Goal: Task Accomplishment & Management: Manage account settings

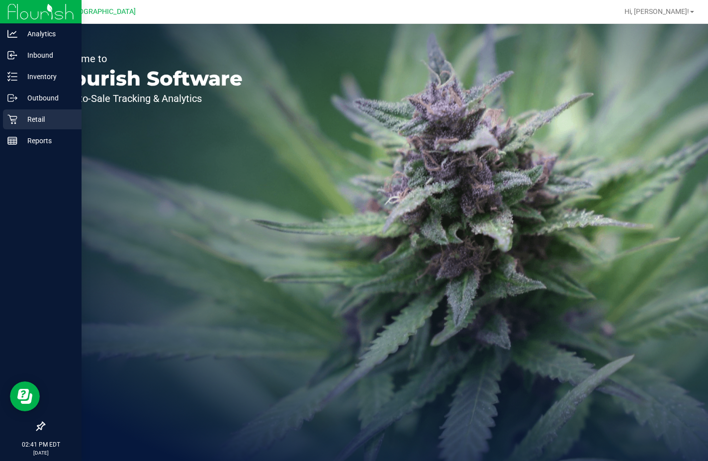
click at [35, 123] on p "Retail" at bounding box center [47, 119] width 60 height 12
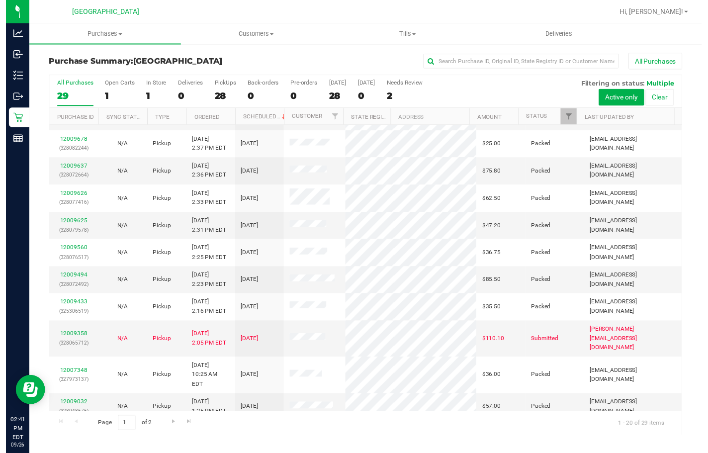
scroll to position [99, 0]
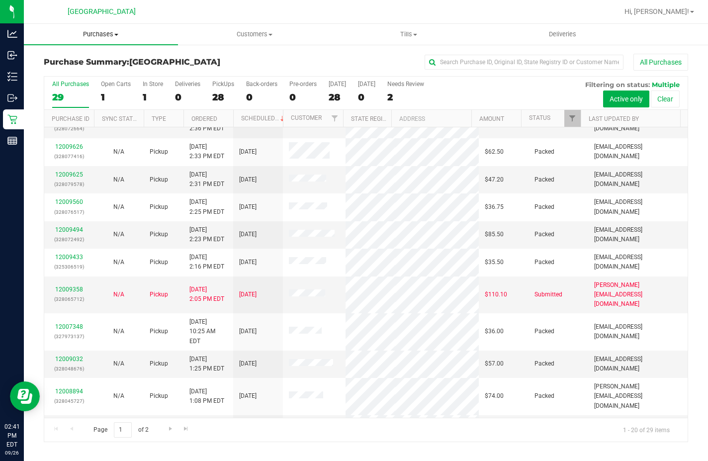
click at [95, 33] on span "Purchases" at bounding box center [101, 34] width 154 height 9
click at [99, 72] on li "Fulfillment" at bounding box center [101, 72] width 154 height 12
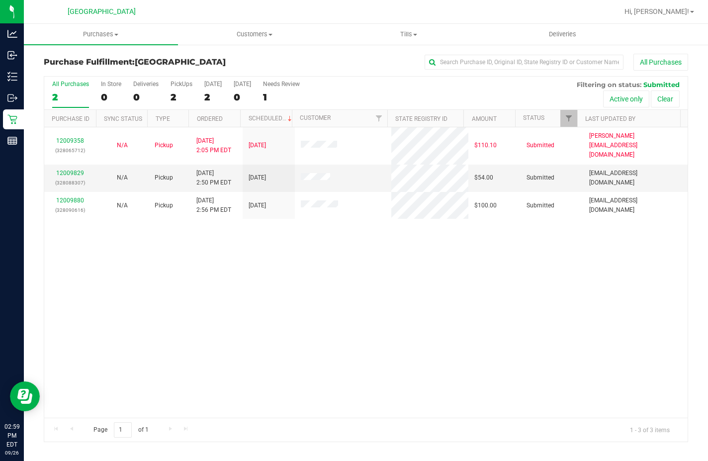
click at [575, 360] on div "12009358 (328065712) N/A Pickup [DATE] 2:05 PM EDT 9/26/2025 $110.10 Submitted …" at bounding box center [365, 272] width 643 height 290
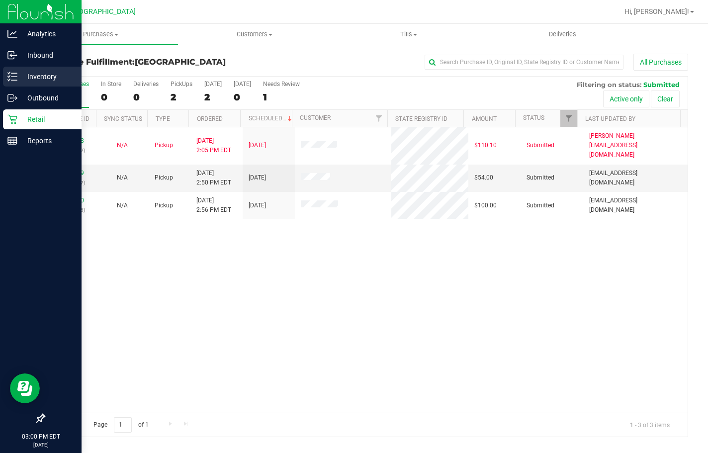
click at [17, 79] on p "Inventory" at bounding box center [47, 77] width 60 height 12
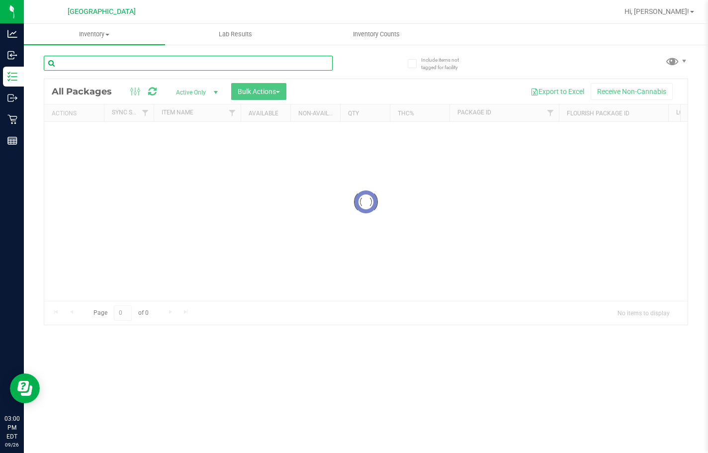
click at [99, 61] on input "text" at bounding box center [188, 63] width 289 height 15
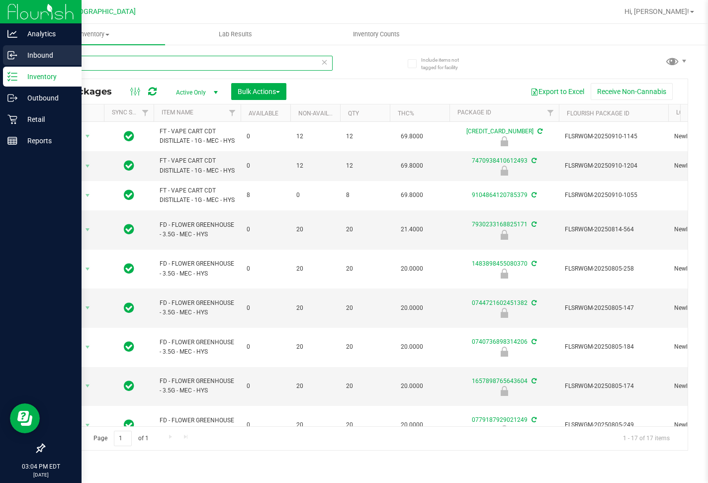
drag, startPoint x: 108, startPoint y: 66, endPoint x: 0, endPoint y: 53, distance: 108.7
click at [0, 53] on div "Analytics Inbound Inventory Outbound Retail Reports 03:04 PM EDT [DATE] 09/26 L…" at bounding box center [354, 241] width 708 height 483
type input "2656975112911615"
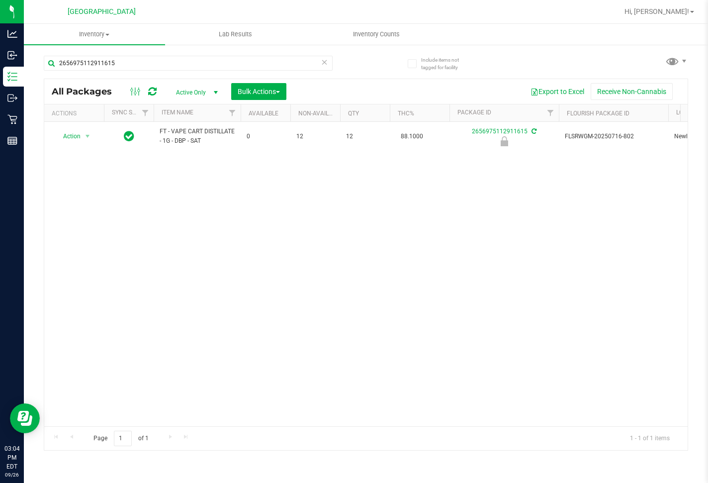
click at [365, 330] on div "Action Action Edit attributes Global inventory Locate package Package audit log…" at bounding box center [365, 274] width 643 height 304
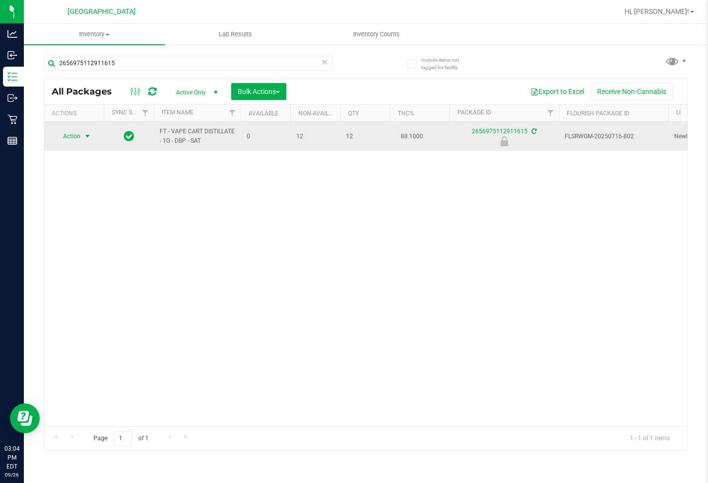
click at [89, 137] on span "select" at bounding box center [88, 136] width 8 height 8
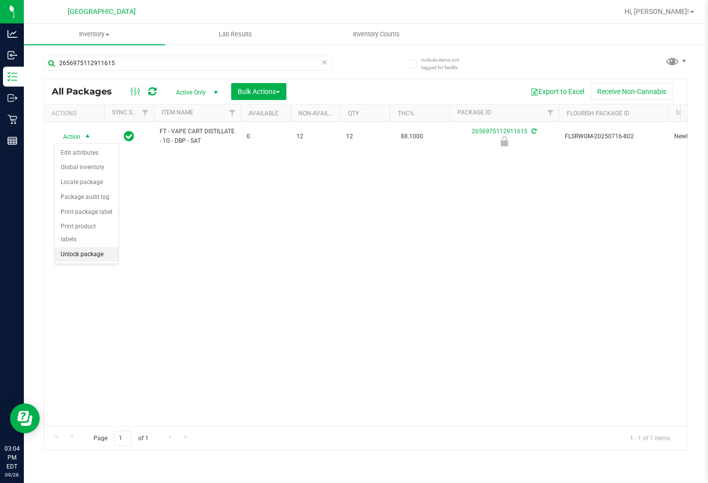
click at [97, 247] on li "Unlock package" at bounding box center [87, 254] width 64 height 15
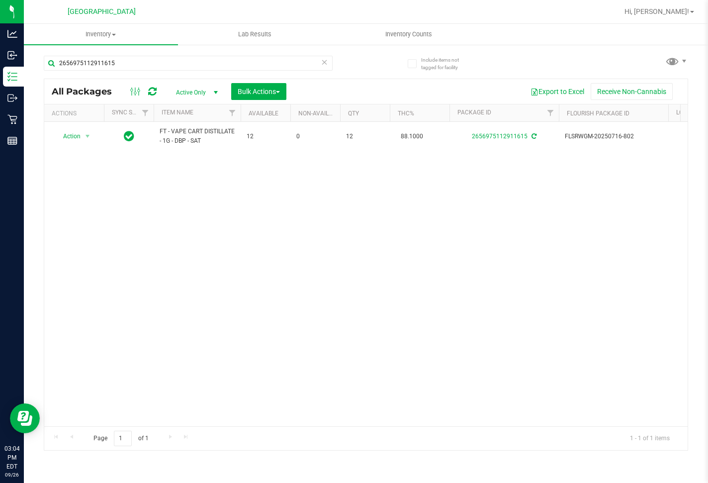
click at [368, 271] on div "Action Action Adjust qty Create package Edit attributes Global inventory Locate…" at bounding box center [365, 274] width 643 height 304
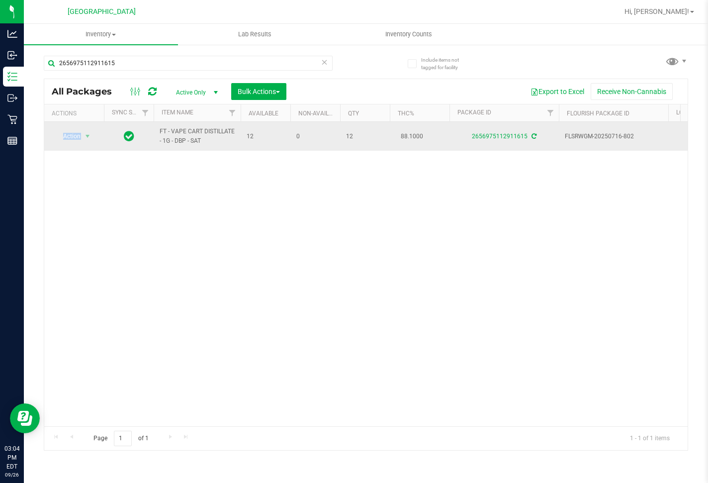
drag, startPoint x: 221, startPoint y: 148, endPoint x: 200, endPoint y: 146, distance: 20.9
click at [199, 146] on div "Action Action Adjust qty Create package Edit attributes Global inventory Locate…" at bounding box center [365, 274] width 643 height 304
click at [203, 146] on td "FT - VAPE CART DISTILLATE - 1G - DBP - SAT" at bounding box center [197, 136] width 87 height 29
drag, startPoint x: 205, startPoint y: 145, endPoint x: 147, endPoint y: 127, distance: 60.4
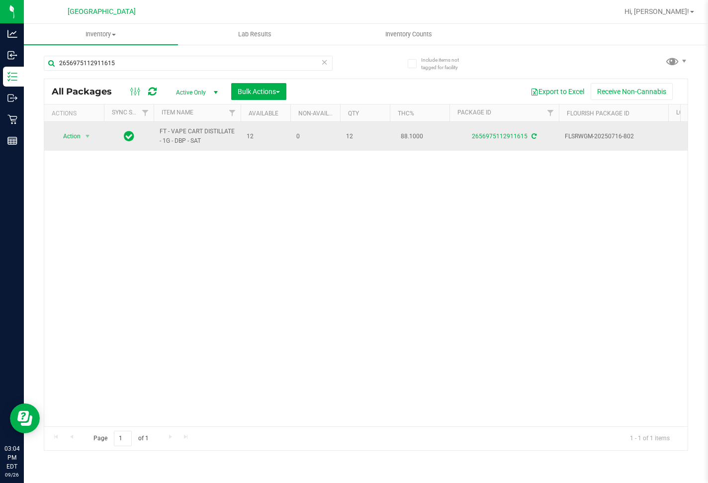
copy tr "FT - VAPE CART DISTILLATE - 1G - DBP - SAT"
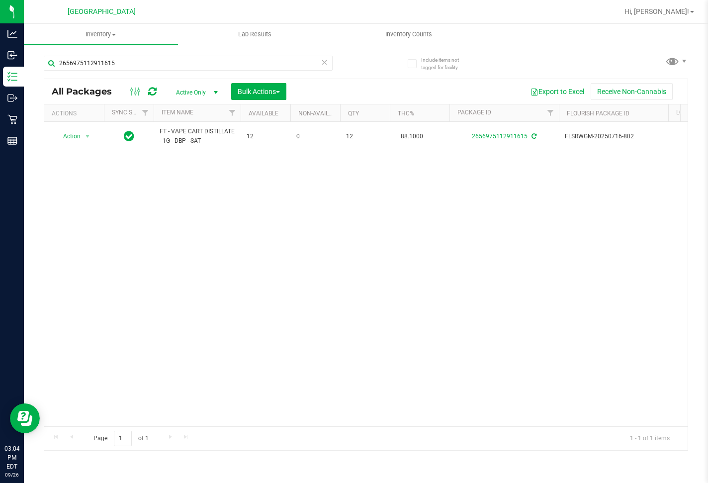
click at [138, 54] on div "2656975112911615" at bounding box center [205, 63] width 322 height 32
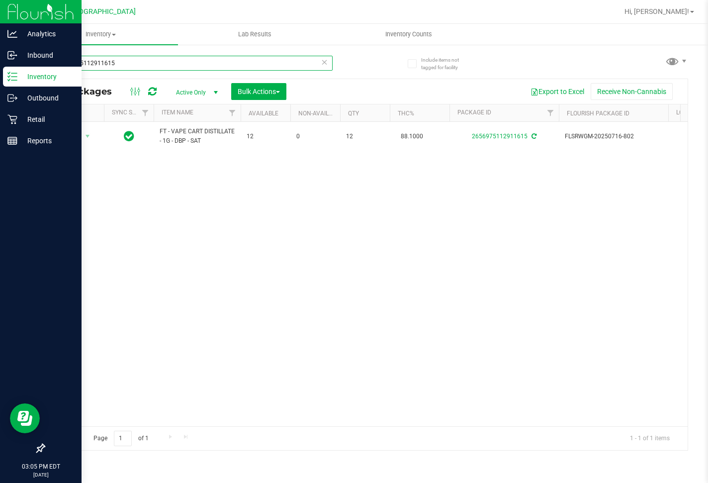
drag, startPoint x: 130, startPoint y: 61, endPoint x: 0, endPoint y: 69, distance: 130.5
click at [0, 69] on div "Analytics Inbound Inventory Outbound Retail Reports 03:05 PM EDT [DATE] 09/26 L…" at bounding box center [354, 241] width 708 height 483
paste input "FT - VAPE CART DISTILLATE - 1G - DBP - SAT"
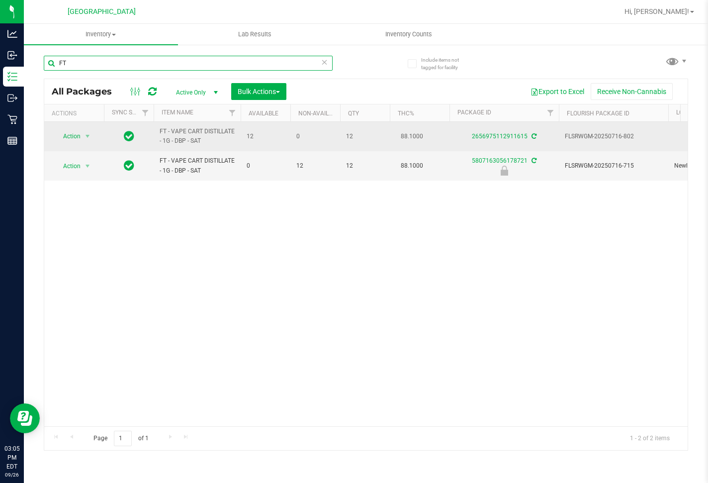
type input "F"
type input "5587771506405491"
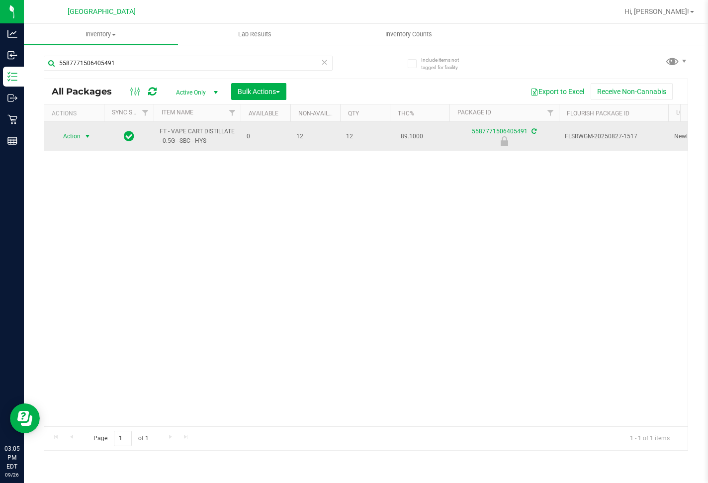
click at [89, 139] on span "select" at bounding box center [88, 136] width 8 height 8
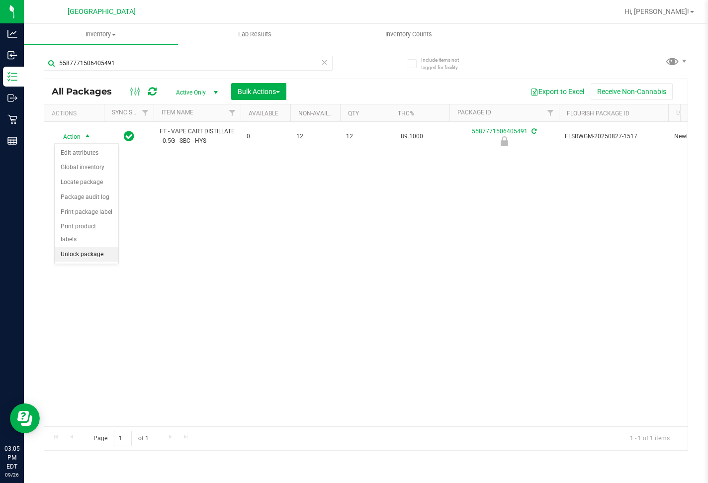
click at [101, 247] on li "Unlock package" at bounding box center [87, 254] width 64 height 15
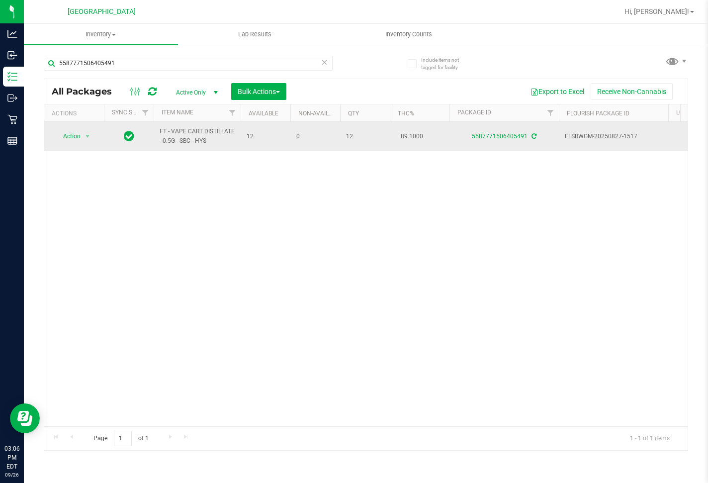
drag, startPoint x: 213, startPoint y: 149, endPoint x: 162, endPoint y: 147, distance: 51.3
click at [162, 147] on td "FT - VAPE CART DISTILLATE - 0.5G - SBC - HYS" at bounding box center [197, 136] width 87 height 29
copy span "FT - VAPE CART DISTILLATE - 0.5G - SBC - HYS"
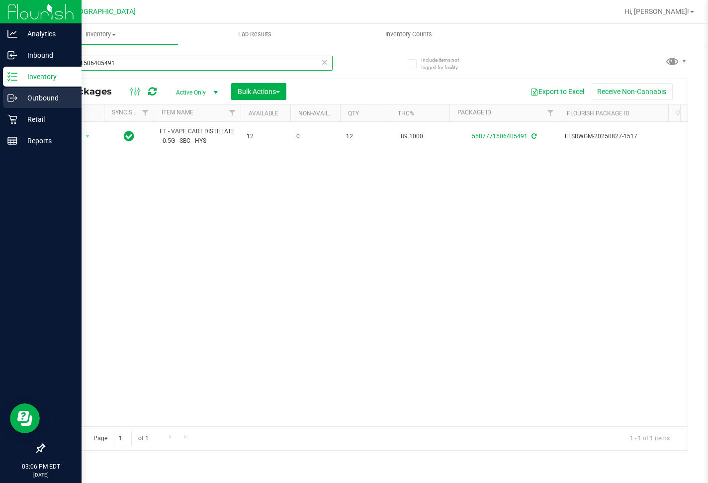
drag, startPoint x: 143, startPoint y: 63, endPoint x: 0, endPoint y: 105, distance: 149.3
click at [0, 105] on div "Analytics Inbound Inventory Outbound Retail Reports 03:06 PM EDT [DATE] 09/26 L…" at bounding box center [354, 241] width 708 height 483
paste input "FT - VAPE CART DISTILLATE - 0.5G - SBC - HYS"
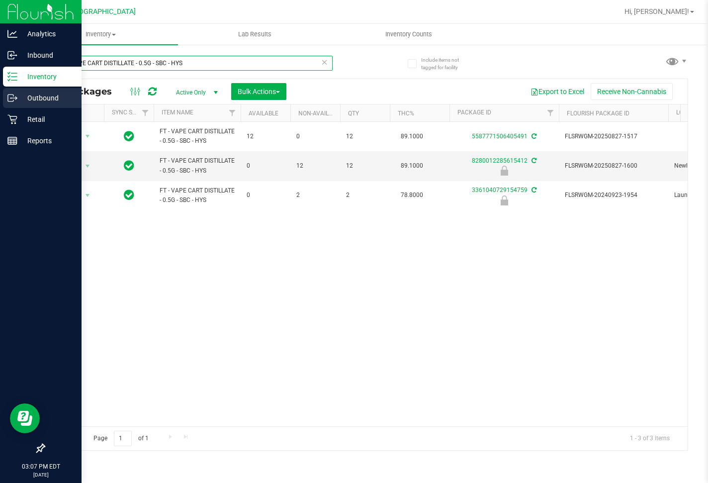
drag, startPoint x: 222, startPoint y: 63, endPoint x: 0, endPoint y: 89, distance: 223.7
click at [0, 89] on div "Analytics Inbound Inventory Outbound Retail Reports 03:07 PM EDT [DATE] 09/26 L…" at bounding box center [354, 241] width 708 height 483
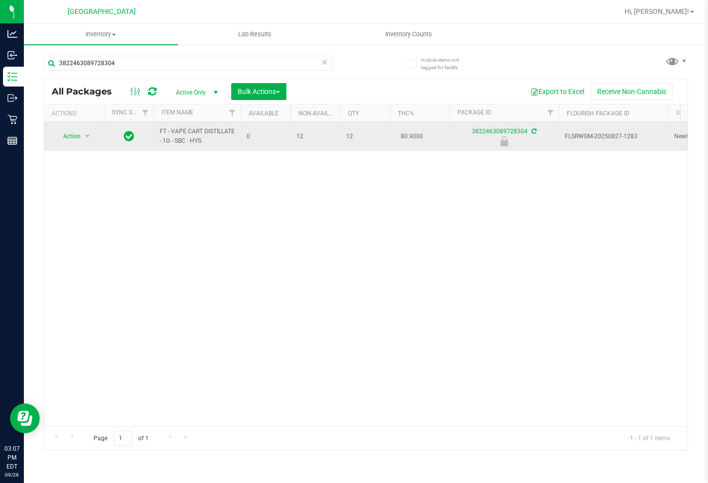
drag, startPoint x: 209, startPoint y: 156, endPoint x: 153, endPoint y: 144, distance: 57.8
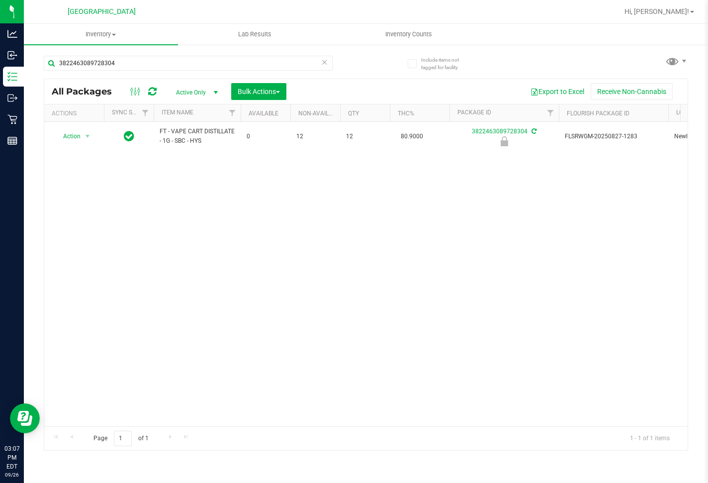
copy tr "FT - VAPE CART DISTILLATE - 1G - SBC - HYS"
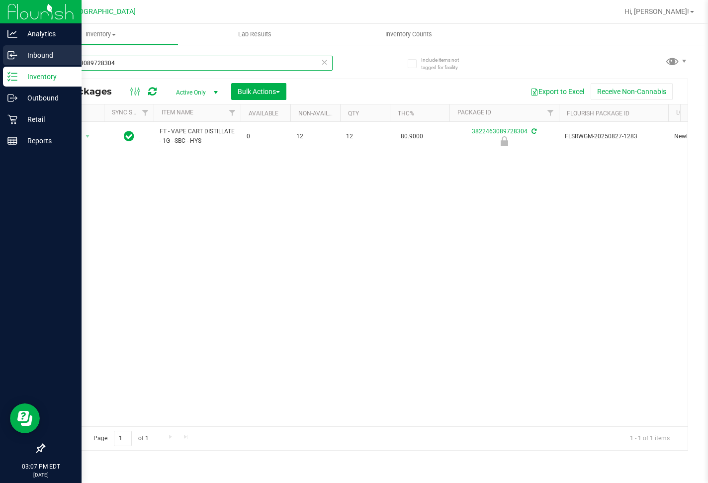
drag, startPoint x: 124, startPoint y: 61, endPoint x: 0, endPoint y: 61, distance: 124.3
click at [0, 62] on div "Analytics Inbound Inventory Outbound Retail Reports 03:07 PM EDT [DATE] 09/26 L…" at bounding box center [354, 241] width 708 height 483
paste input "FT - VAPE CART DISTILLATE - 1G - SBC - HYS"
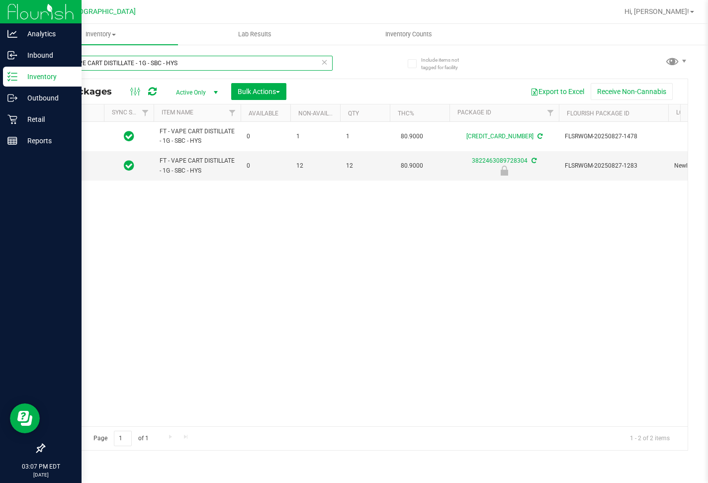
type input "FT - VAPE CART DISTILLATE - 1G - SBC - HYS"
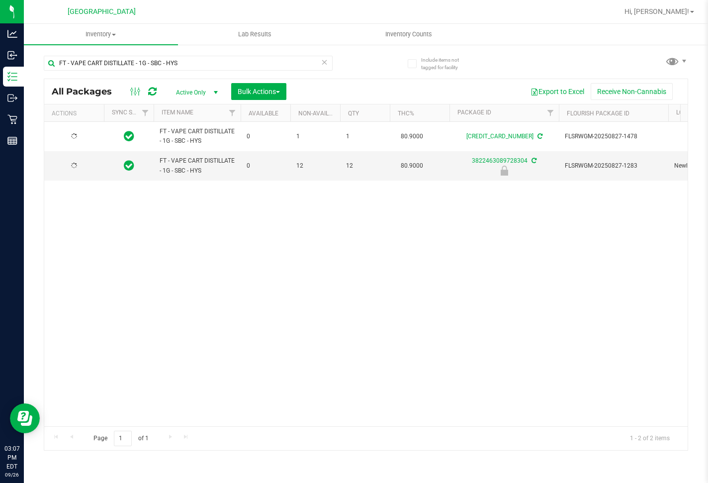
click at [442, 314] on div "FT - VAPE CART DISTILLATE - 1G - SBC - HYS 0 1 1 80.9000 [CREDIT_CARD_NUMBER] F…" at bounding box center [365, 274] width 643 height 304
click at [76, 168] on span "Action" at bounding box center [67, 166] width 27 height 14
click at [91, 276] on li "Unlock package" at bounding box center [87, 283] width 64 height 15
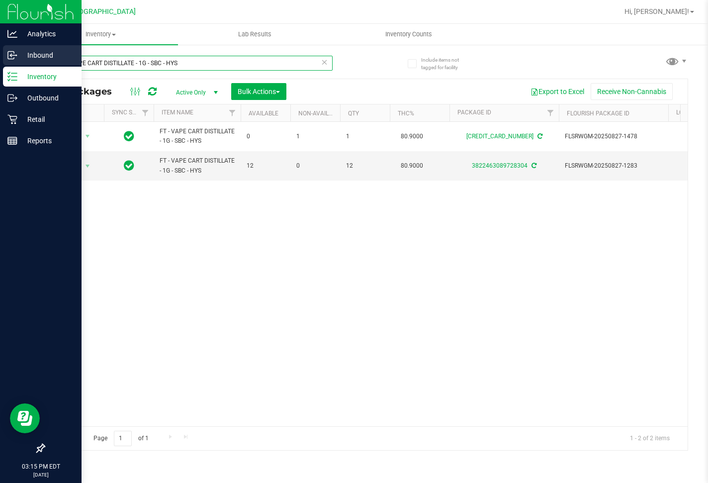
drag, startPoint x: 177, startPoint y: 60, endPoint x: 0, endPoint y: 63, distance: 177.1
click at [0, 62] on div "Analytics Inbound Inventory Outbound Retail Reports 03:15 PM EDT [DATE] 09/26 L…" at bounding box center [354, 241] width 708 height 483
type input "yuzu"
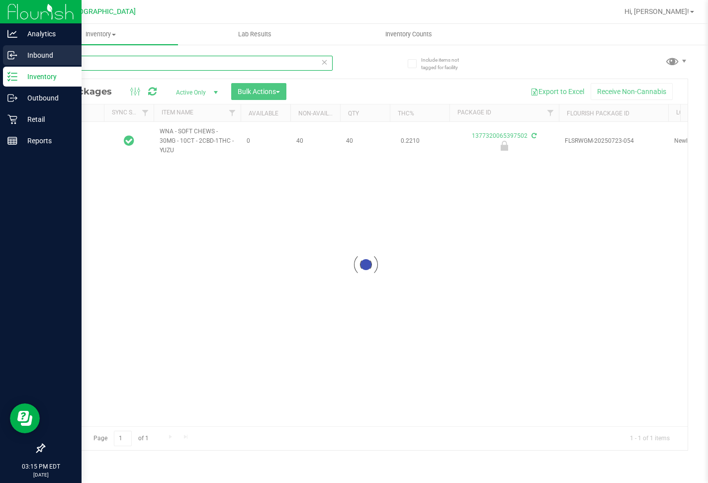
type input "[DATE]"
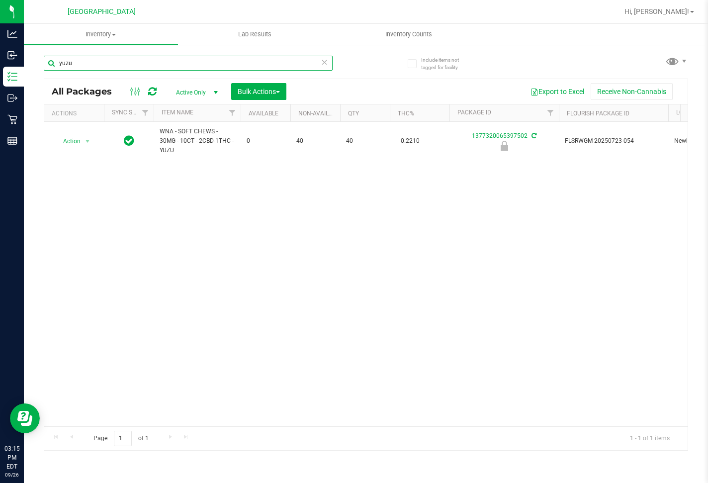
type input "yuzu"
click at [182, 223] on div "Action Action Edit attributes Global inventory Locate package Package audit log…" at bounding box center [365, 274] width 643 height 304
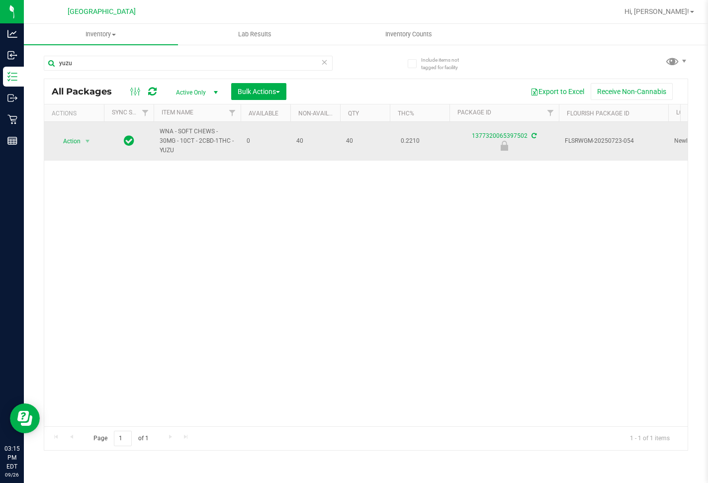
click at [74, 138] on span "Action" at bounding box center [67, 141] width 27 height 14
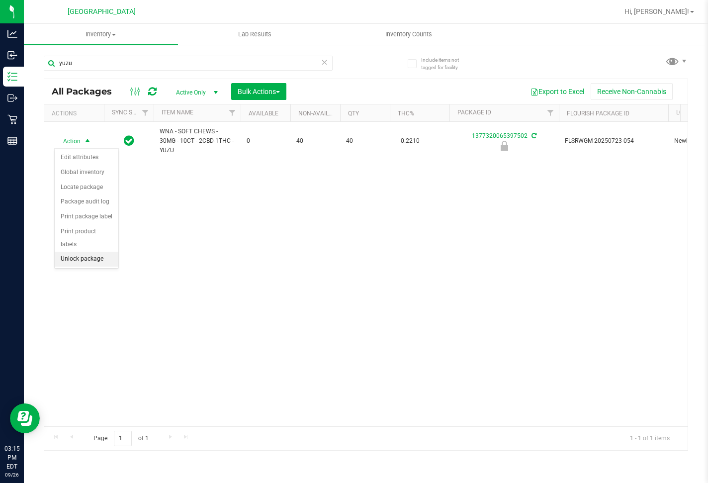
click at [80, 252] on li "Unlock package" at bounding box center [87, 259] width 64 height 15
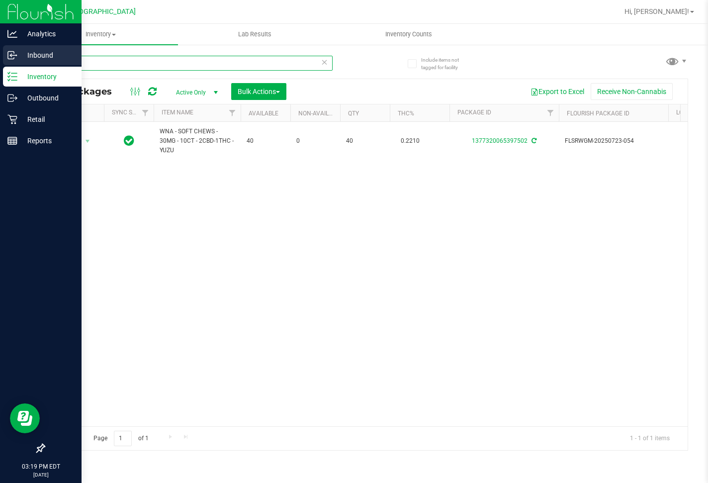
drag, startPoint x: 4, startPoint y: 59, endPoint x: 15, endPoint y: 54, distance: 12.0
click at [0, 59] on div "Analytics Inbound Inventory Outbound Retail Reports 03:19 PM EDT [DATE] 09/26 L…" at bounding box center [354, 241] width 708 height 483
type input "4177356659619118"
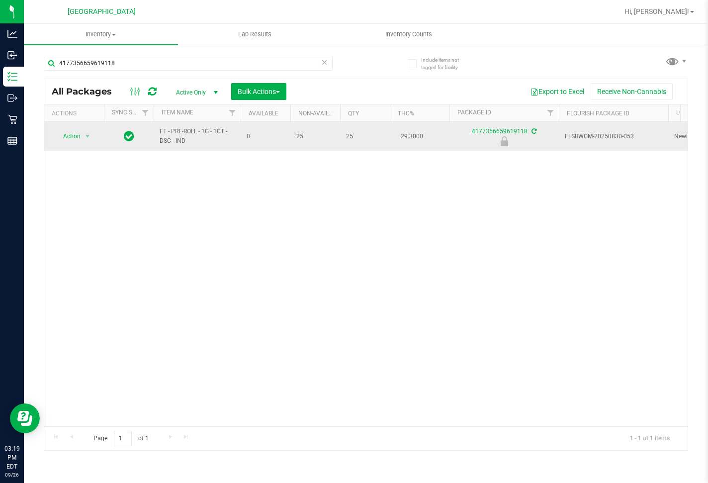
click at [95, 140] on div "Action Action Edit attributes Global inventory Locate package Package audit log…" at bounding box center [74, 136] width 48 height 14
click at [90, 139] on span "select" at bounding box center [88, 136] width 8 height 8
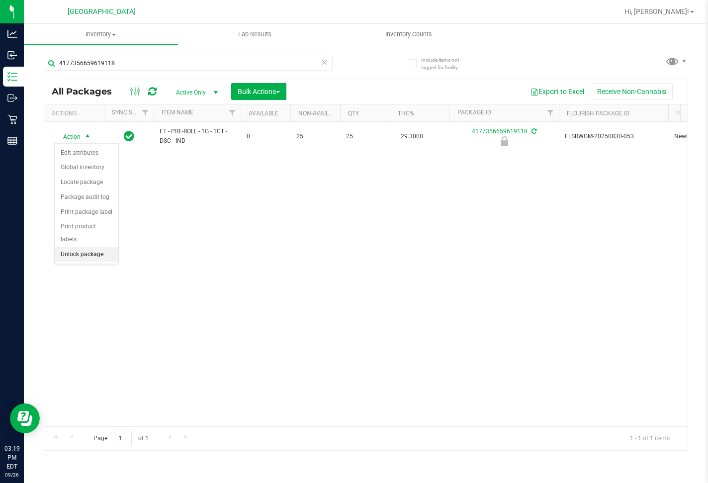
click at [92, 247] on li "Unlock package" at bounding box center [87, 254] width 64 height 15
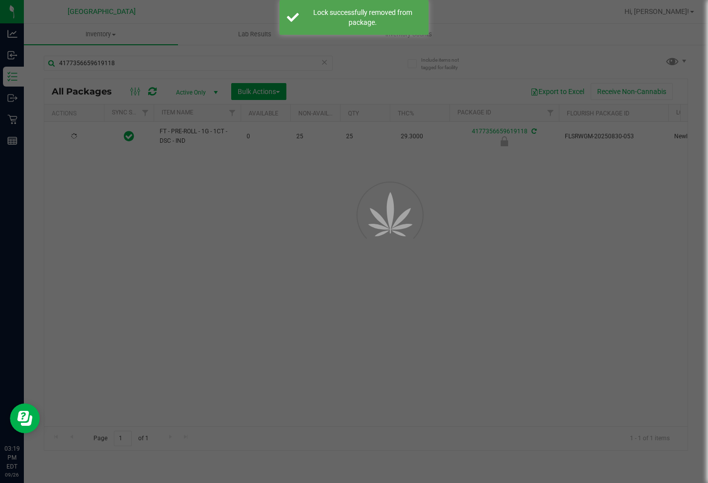
drag, startPoint x: 100, startPoint y: 237, endPoint x: 105, endPoint y: 222, distance: 16.2
click at [103, 232] on div at bounding box center [354, 241] width 708 height 483
click at [152, 166] on div at bounding box center [365, 202] width 643 height 246
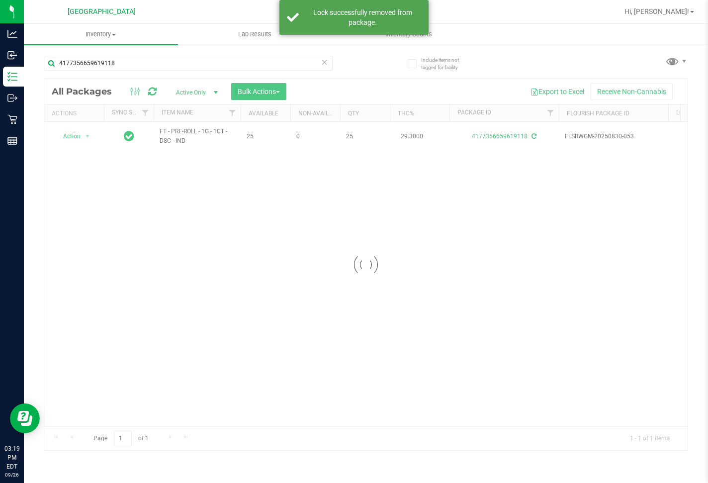
drag, startPoint x: 198, startPoint y: 146, endPoint x: 133, endPoint y: 138, distance: 65.6
click at [133, 138] on div at bounding box center [365, 264] width 643 height 371
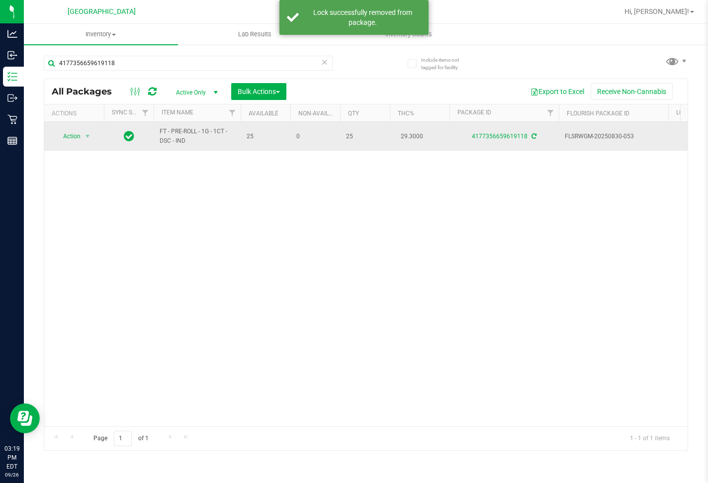
drag, startPoint x: 189, startPoint y: 142, endPoint x: 138, endPoint y: 126, distance: 53.6
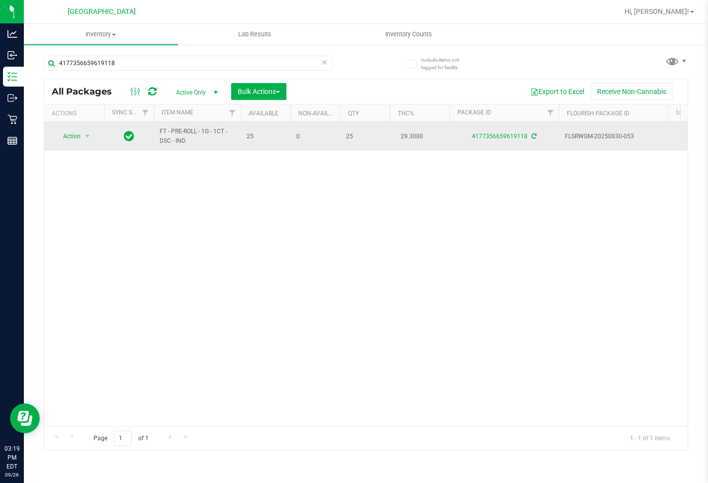
copy tr "FT - PRE-ROLL - 1G - 1CT - DSC - IND"
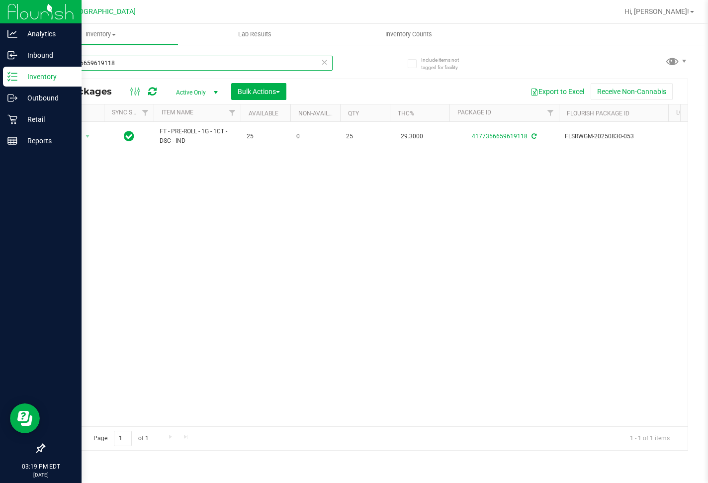
drag, startPoint x: 123, startPoint y: 65, endPoint x: 0, endPoint y: 78, distance: 124.0
click at [0, 78] on div "Analytics Inbound Inventory Outbound Retail Reports 03:19 PM EDT [DATE] 09/26 L…" at bounding box center [354, 241] width 708 height 483
paste input "FT - PRE-ROLL - 1G - 1CT - DSC - IND"
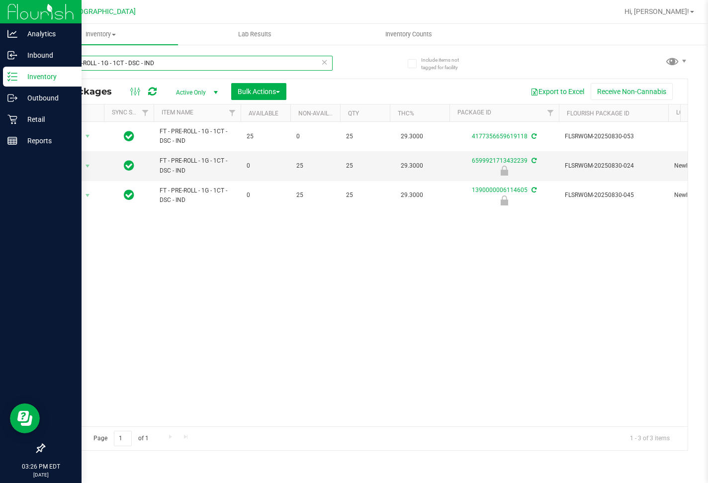
type input "FT - PRE-ROLL - 1G - 1CT - DSC - IND"
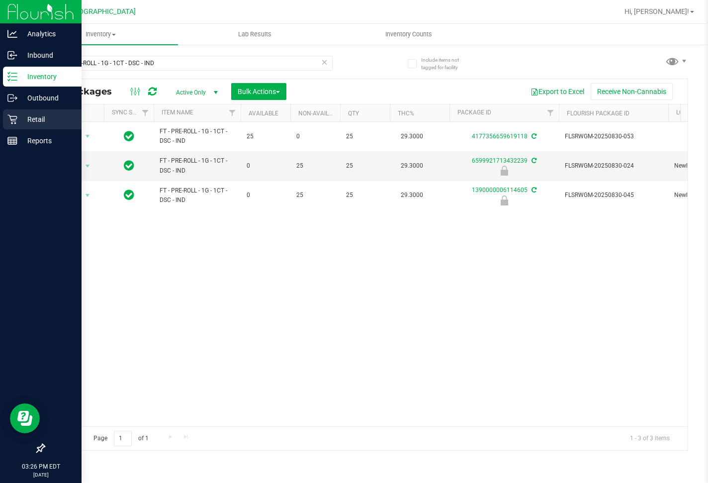
click at [16, 115] on icon at bounding box center [12, 119] width 10 height 10
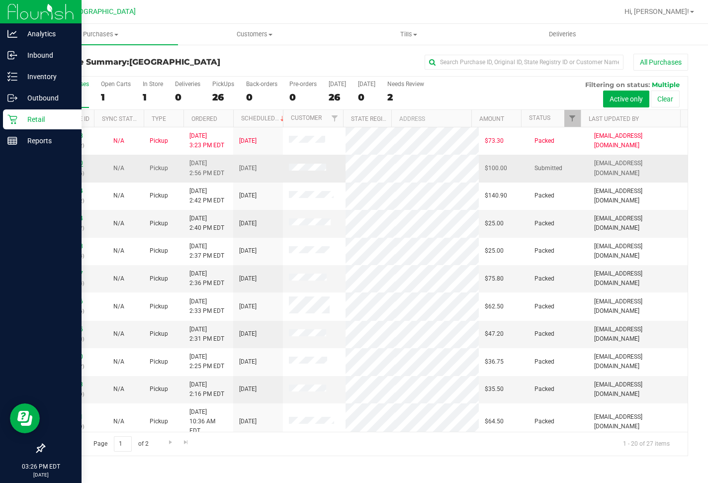
click at [74, 163] on link "12009880" at bounding box center [69, 163] width 28 height 7
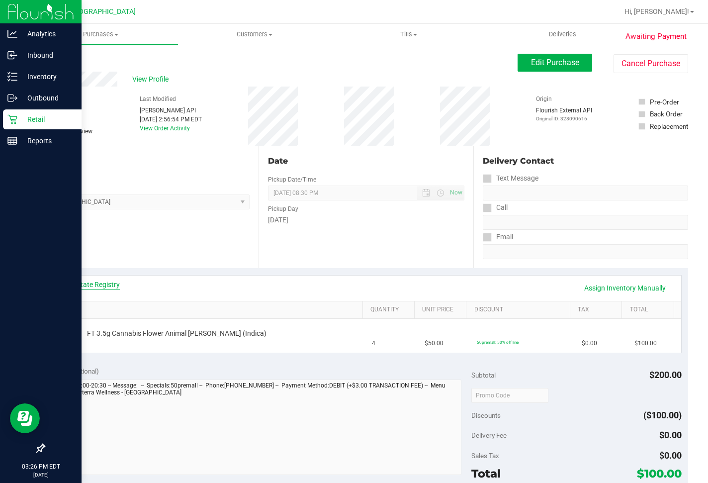
click at [92, 286] on link "View State Registry" at bounding box center [90, 284] width 60 height 10
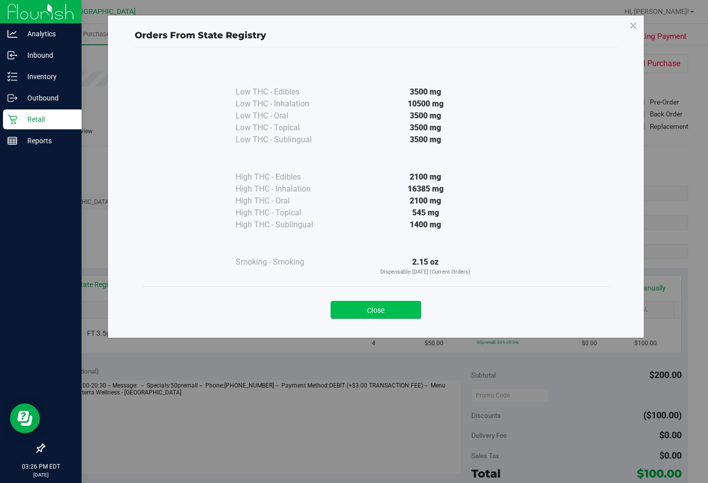
click at [373, 312] on button "Close" at bounding box center [376, 310] width 91 height 18
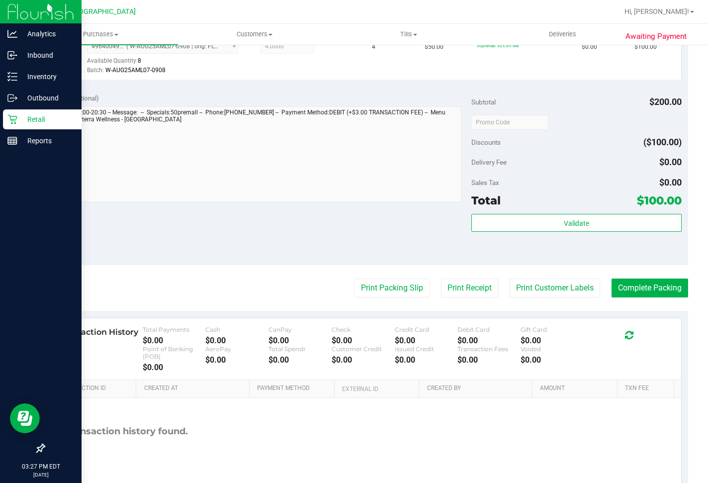
scroll to position [297, 0]
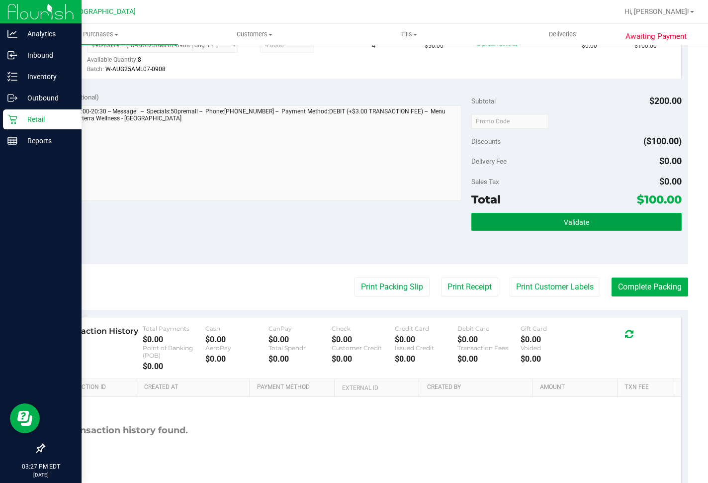
click at [584, 231] on button "Validate" at bounding box center [576, 222] width 210 height 18
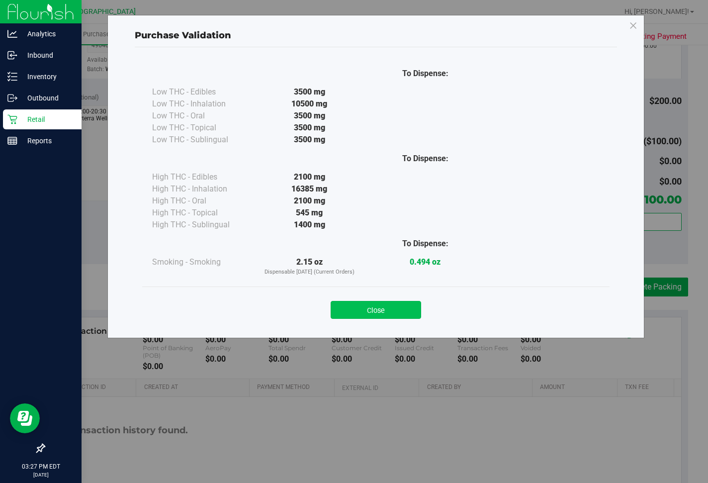
click at [371, 307] on button "Close" at bounding box center [376, 310] width 91 height 18
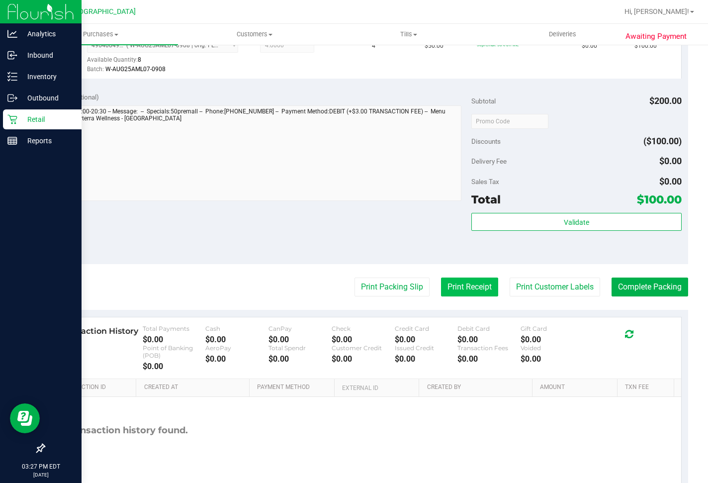
click at [441, 296] on button "Print Receipt" at bounding box center [469, 286] width 57 height 19
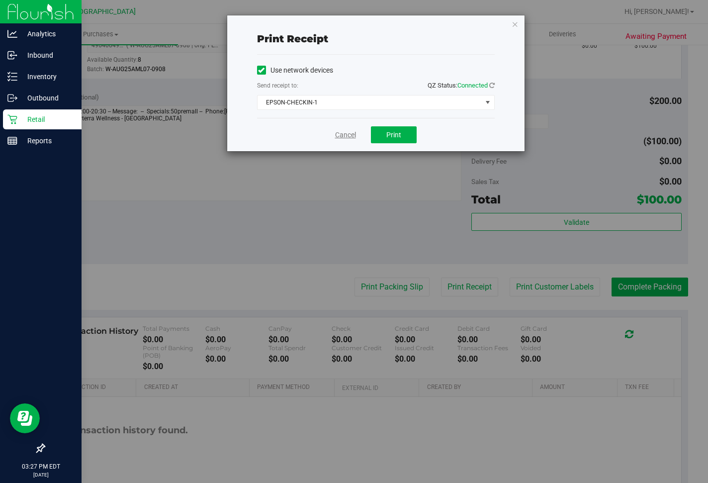
click at [352, 138] on link "Cancel" at bounding box center [345, 135] width 21 height 10
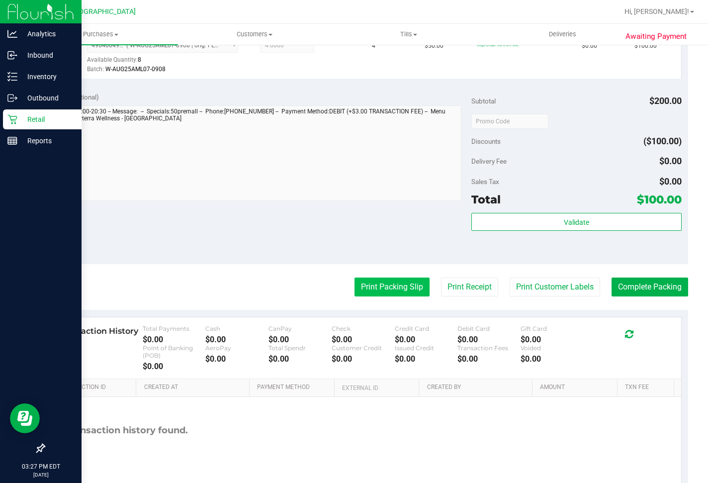
click at [382, 296] on button "Print Packing Slip" at bounding box center [392, 286] width 75 height 19
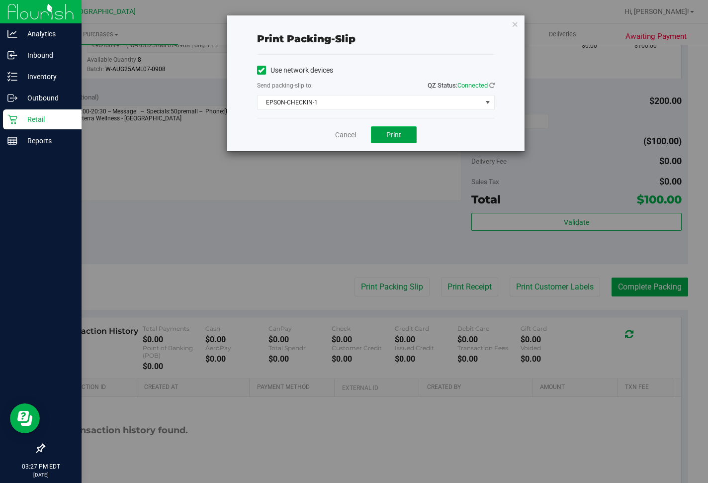
click at [383, 140] on button "Print" at bounding box center [394, 134] width 46 height 17
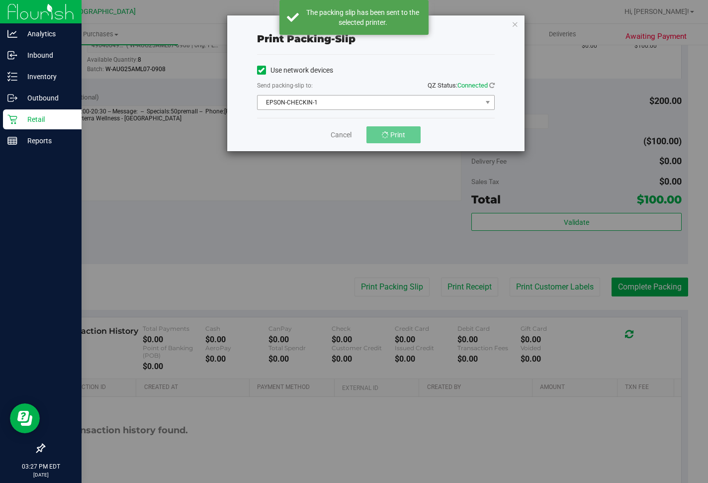
click at [352, 105] on span "EPSON-CHECKIN-1" at bounding box center [370, 102] width 224 height 14
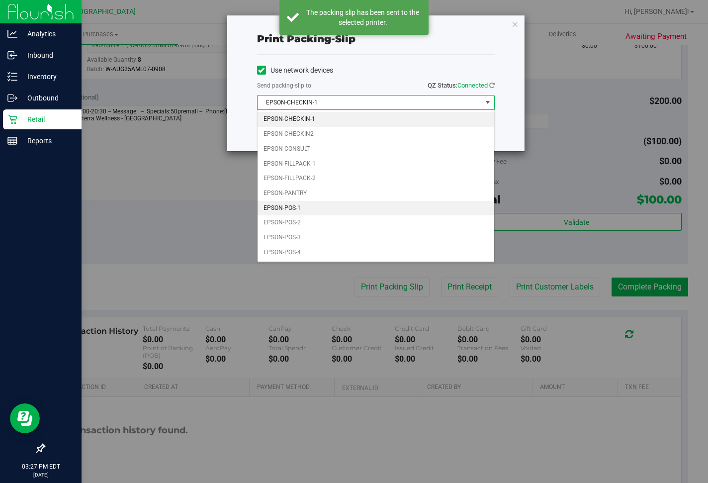
click at [307, 210] on li "EPSON-POS-1" at bounding box center [376, 208] width 237 height 15
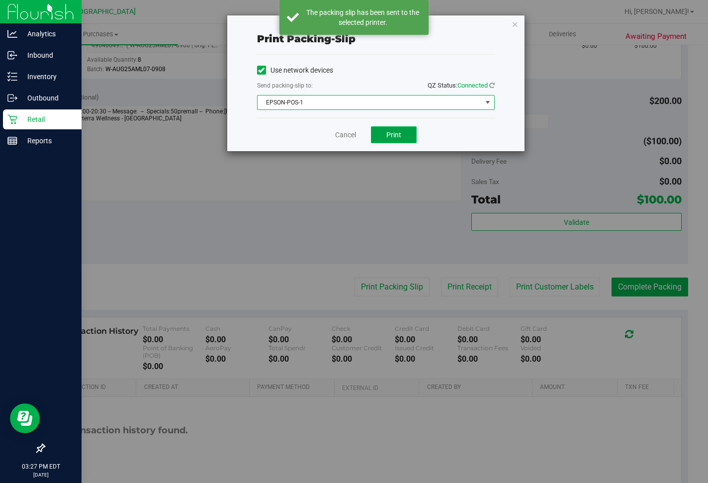
click at [398, 141] on button "Print" at bounding box center [394, 134] width 46 height 17
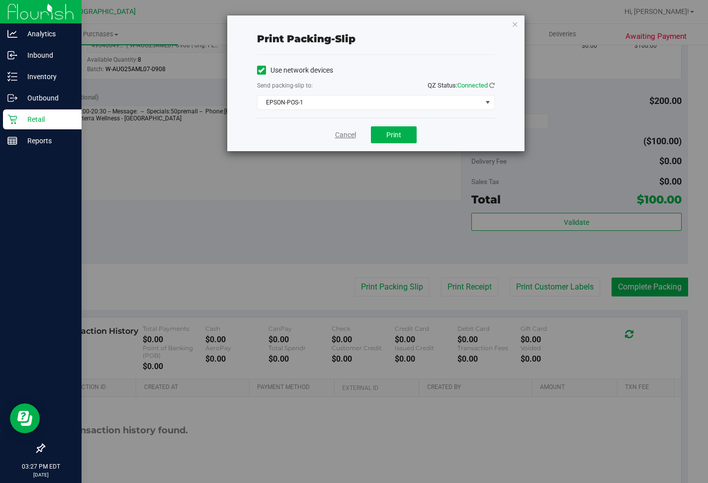
click at [338, 135] on link "Cancel" at bounding box center [345, 135] width 21 height 10
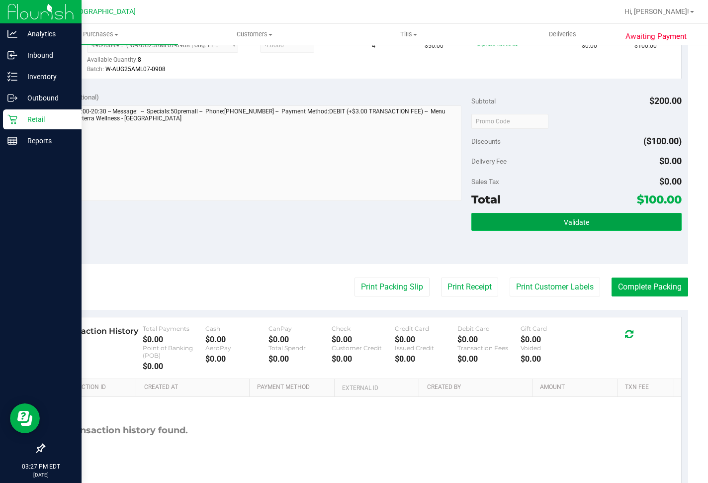
click at [577, 226] on span "Validate" at bounding box center [576, 222] width 25 height 8
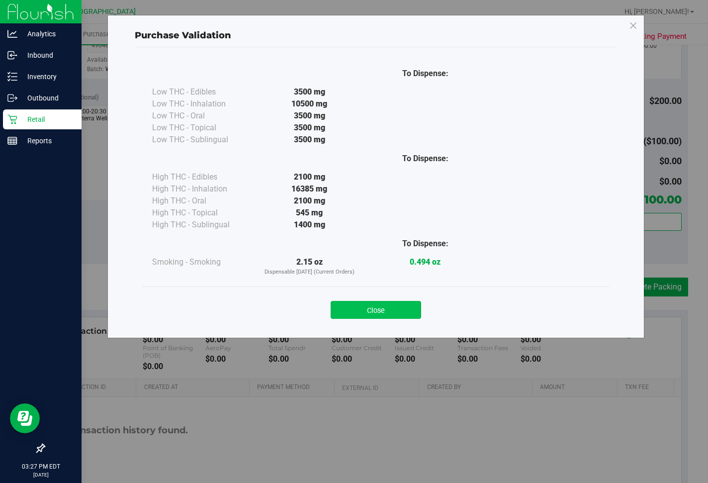
click at [393, 312] on button "Close" at bounding box center [376, 310] width 91 height 18
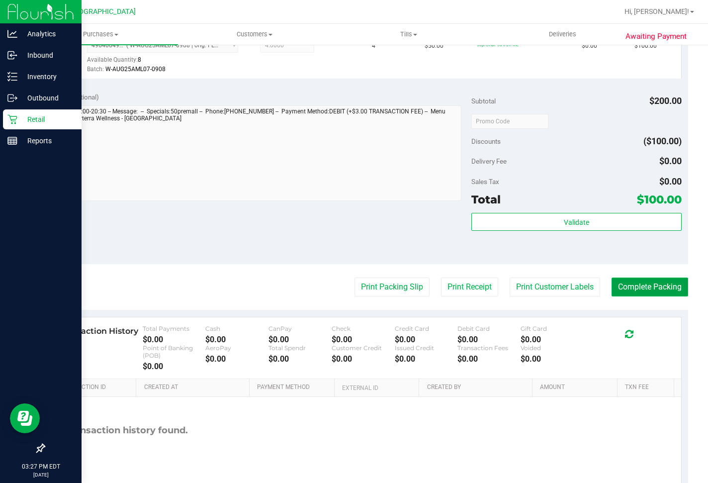
click at [646, 296] on button "Complete Packing" at bounding box center [650, 286] width 77 height 19
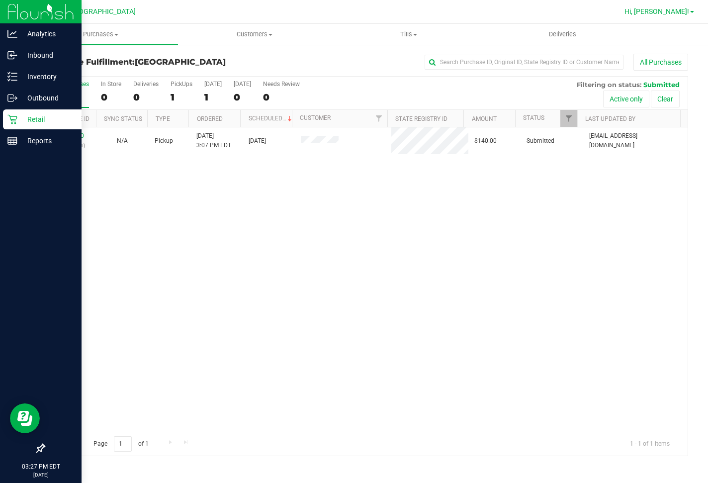
click at [677, 13] on span "Hi, [PERSON_NAME]!" at bounding box center [657, 11] width 65 height 8
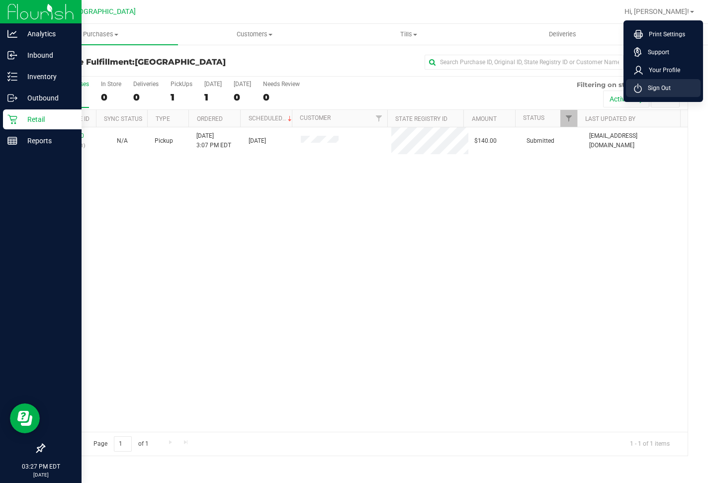
click at [673, 86] on li "Sign Out" at bounding box center [663, 88] width 75 height 18
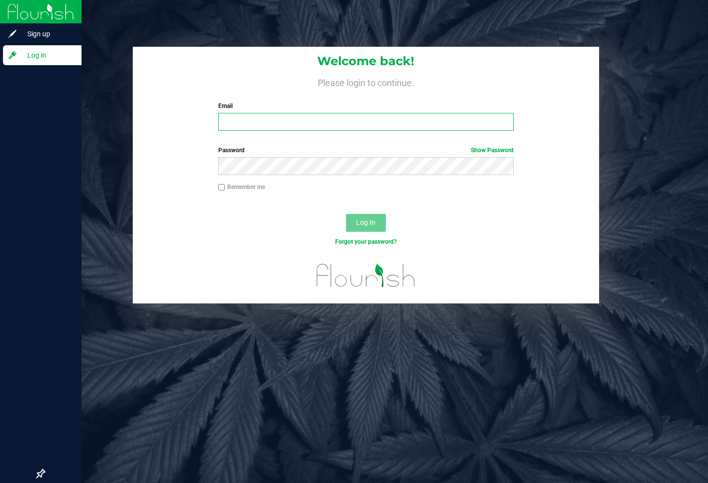
click at [457, 118] on input "Email" at bounding box center [366, 122] width 296 height 18
type input "[PERSON_NAME][EMAIL_ADDRESS][DOMAIN_NAME]"
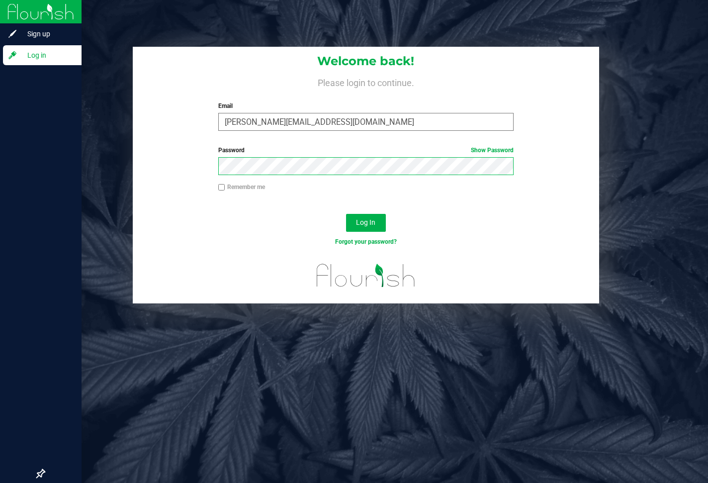
click at [346, 214] on button "Log In" at bounding box center [366, 223] width 40 height 18
